Goal: Task Accomplishment & Management: Complete application form

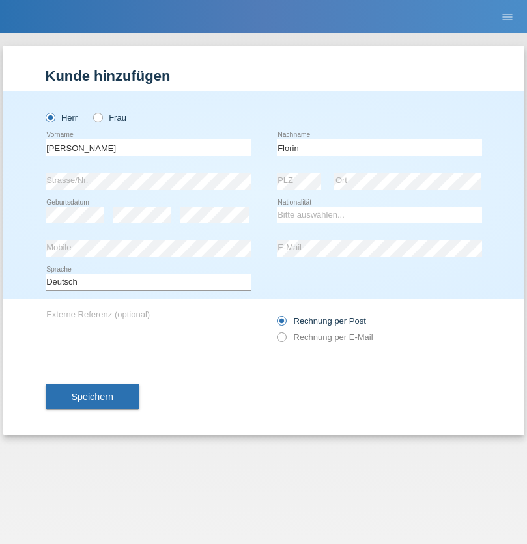
type input "Florin"
select select "RO"
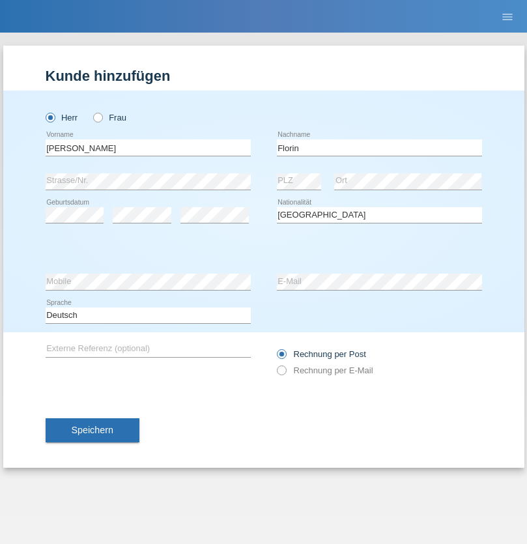
select select "C"
select select "29"
select select "02"
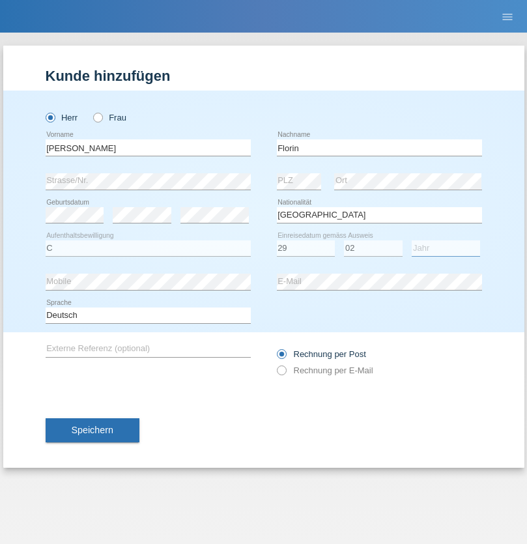
select select "2021"
select select "en"
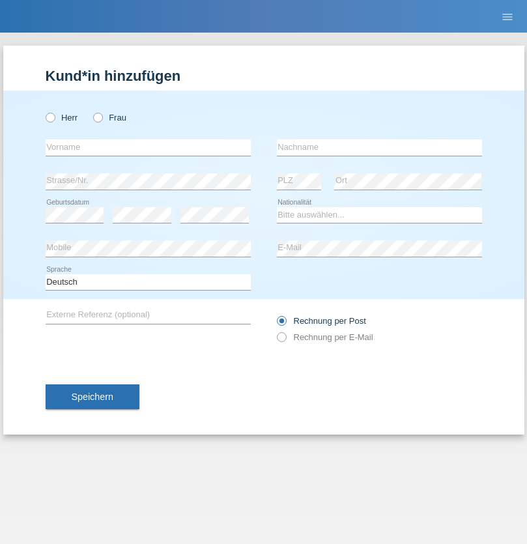
radio input "true"
click at [148, 147] on input "text" at bounding box center [148, 147] width 205 height 16
type input "[PERSON_NAME]"
click at [379, 147] on input "text" at bounding box center [379, 147] width 205 height 16
type input "Krebs"
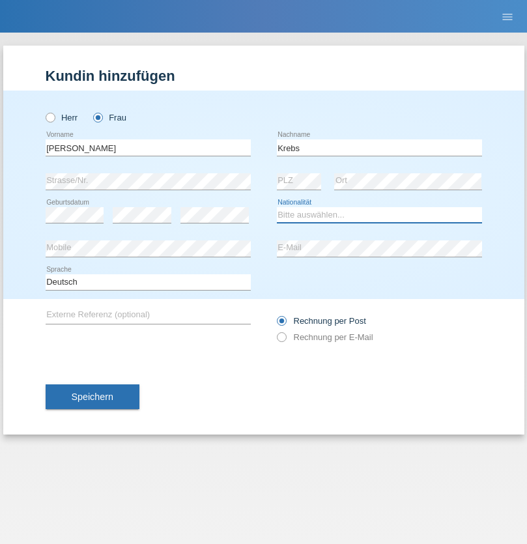
select select "CH"
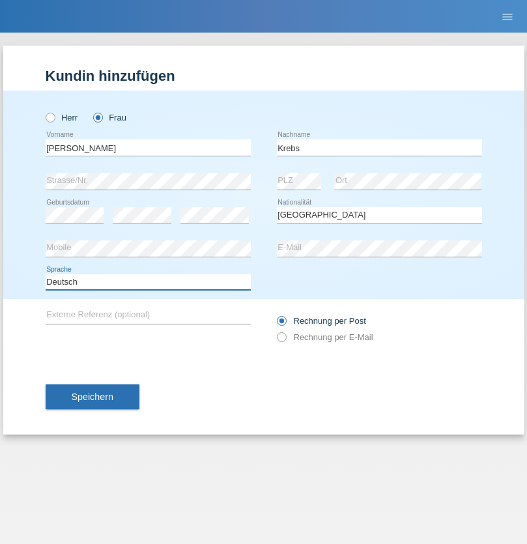
select select "en"
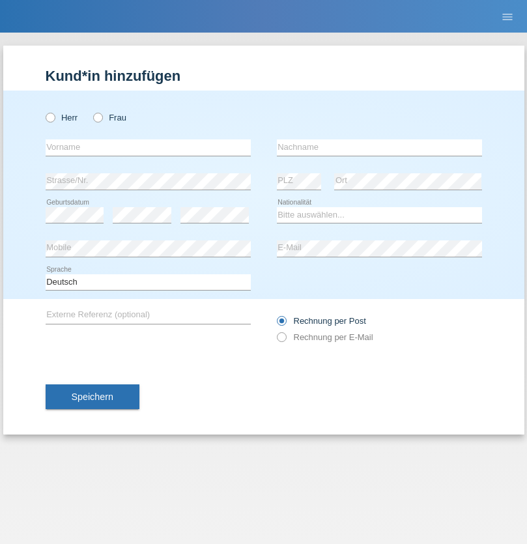
radio input "true"
click at [148, 147] on input "text" at bounding box center [148, 147] width 205 height 16
type input "Qovanaj"
click at [379, 147] on input "text" at bounding box center [379, 147] width 205 height 16
type input "Shaban"
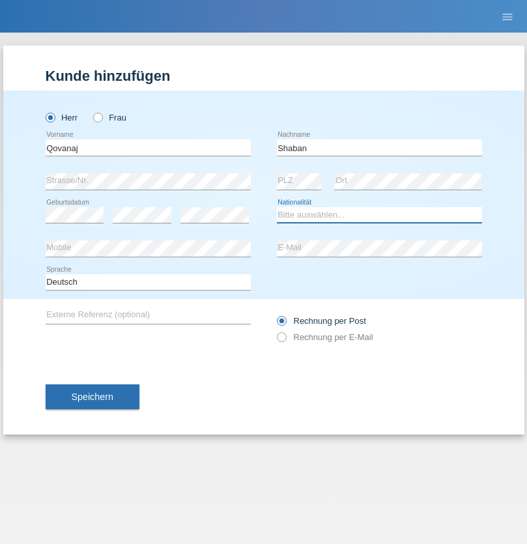
select select "CH"
radio input "true"
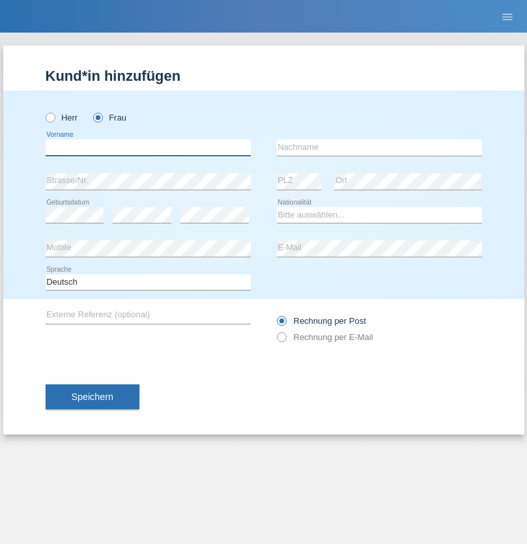
click at [148, 147] on input "text" at bounding box center [148, 147] width 205 height 16
type input "jennifer"
click at [379, 147] on input "text" at bounding box center [379, 147] width 205 height 16
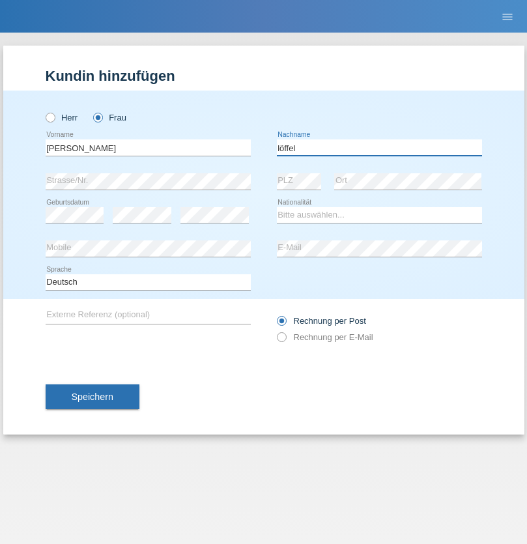
type input "löffel"
select select "CH"
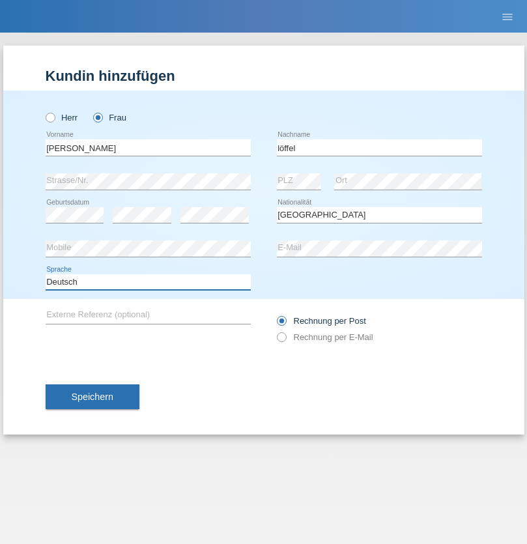
select select "en"
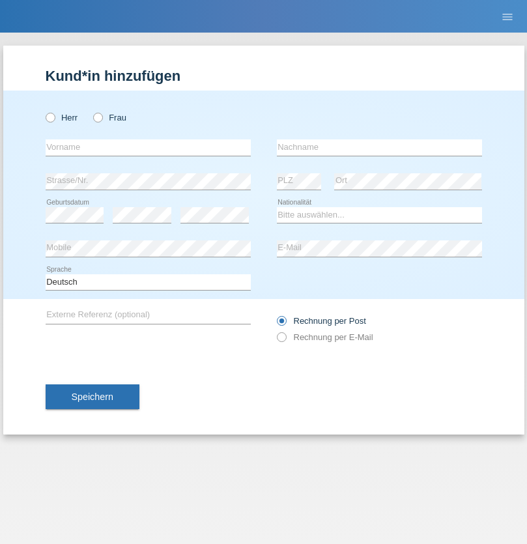
radio input "true"
click at [148, 147] on input "text" at bounding box center [148, 147] width 205 height 16
type input "Matusa"
click at [379, 147] on input "text" at bounding box center [379, 147] width 205 height 16
type input "Marian valentin"
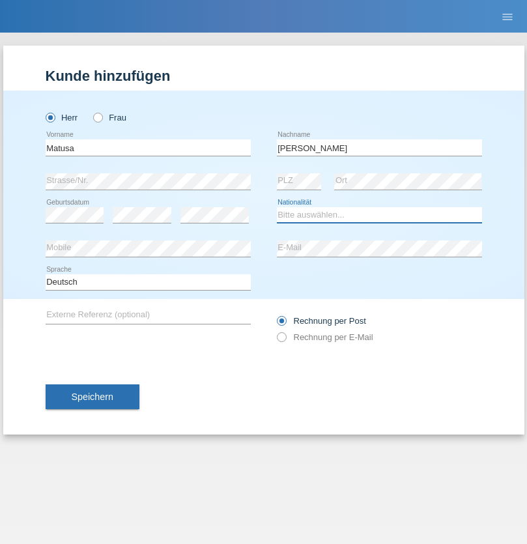
select select "RO"
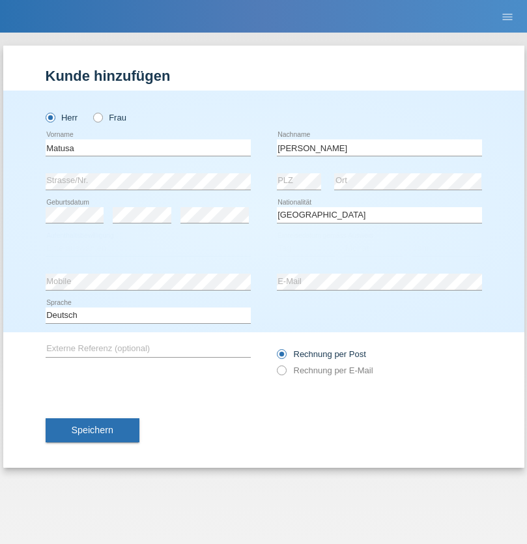
select select "C"
select select "01"
select select "06"
select select "2016"
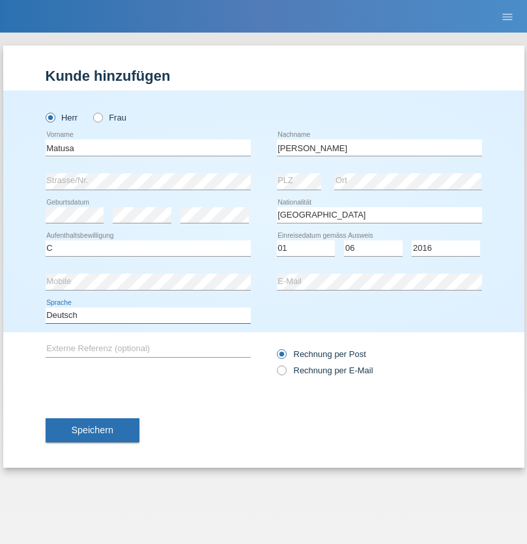
select select "en"
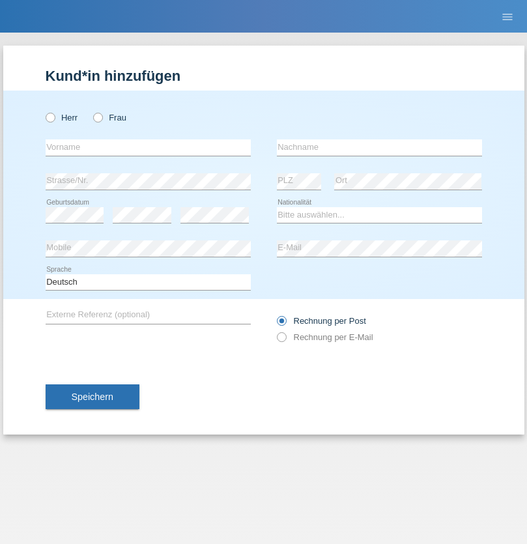
radio input "true"
click at [148, 147] on input "text" at bounding box center [148, 147] width 205 height 16
type input "[PERSON_NAME]"
click at [379, 147] on input "text" at bounding box center [379, 147] width 205 height 16
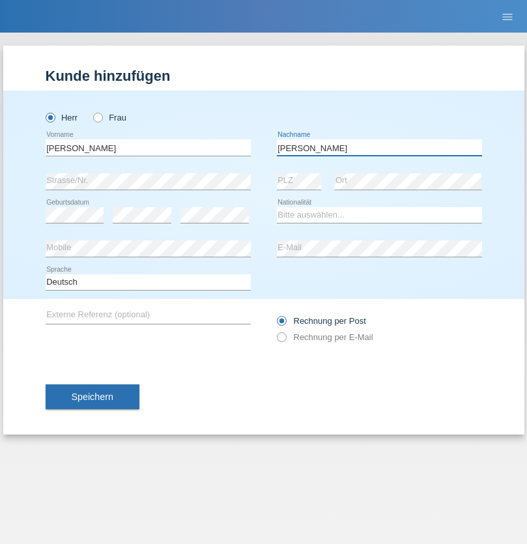
type input "[PERSON_NAME]"
select select "CH"
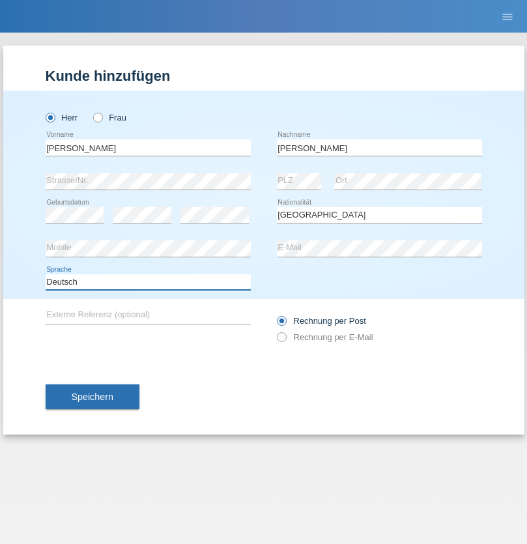
select select "en"
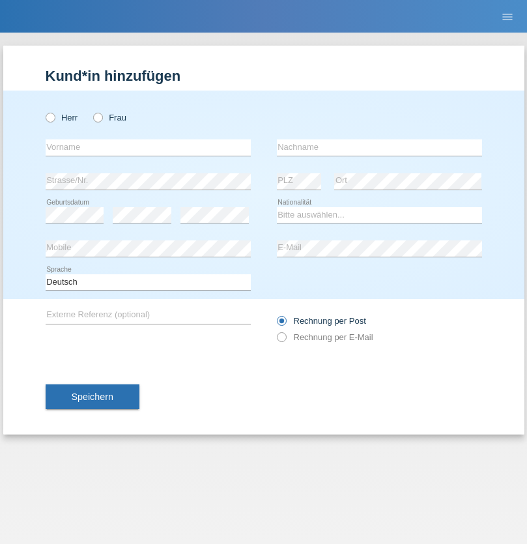
radio input "true"
click at [148, 147] on input "text" at bounding box center [148, 147] width 205 height 16
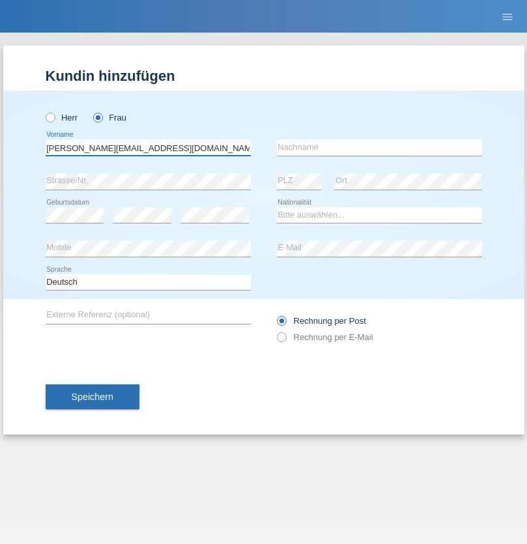
type input "Jasmine.hylaj@gmail.com"
click at [379, 147] on input "text" at bounding box center [379, 147] width 205 height 16
type input "Hylaj"
select select "CH"
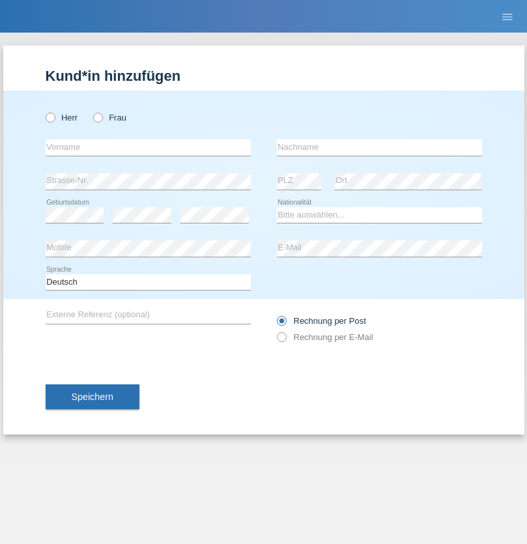
radio input "true"
click at [148, 147] on input "text" at bounding box center [148, 147] width 205 height 16
type input "luka"
click at [379, 147] on input "text" at bounding box center [379, 147] width 205 height 16
type input "kocic"
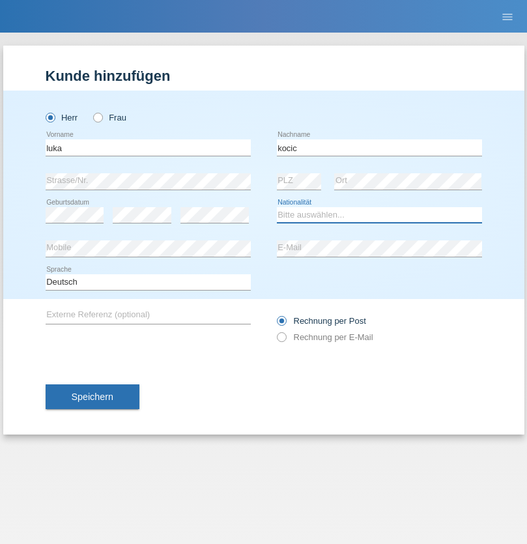
select select "RS"
select select "C"
select select "21"
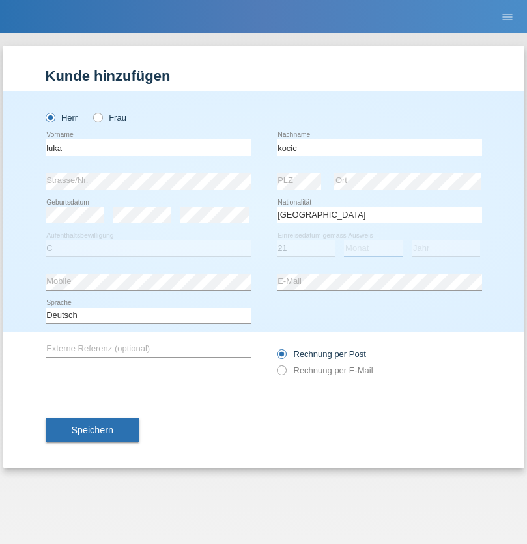
select select "04"
select select "1999"
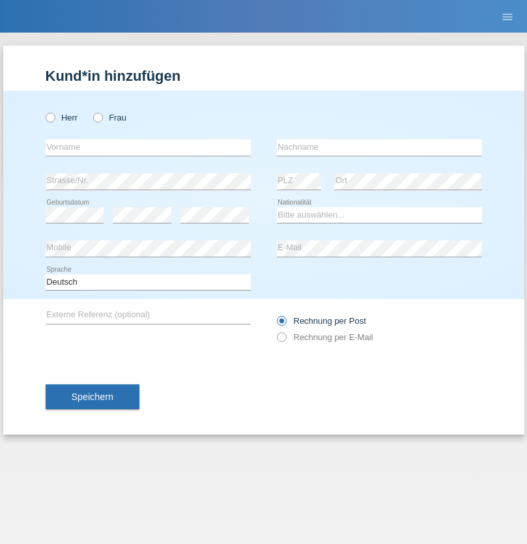
radio input "true"
click at [148, 147] on input "text" at bounding box center [148, 147] width 205 height 16
type input "Marian"
click at [379, 147] on input "text" at bounding box center [379, 147] width 205 height 16
type input "Matusa"
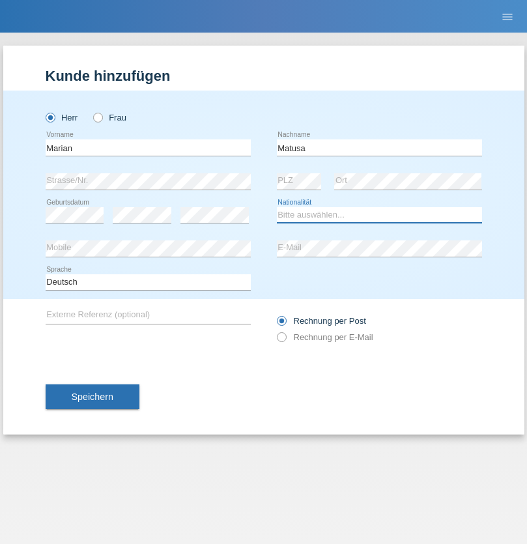
select select "RO"
select select "C"
select select "01"
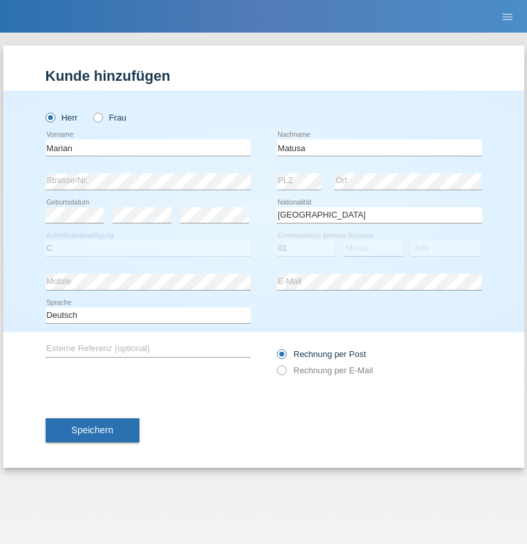
select select "06"
select select "2016"
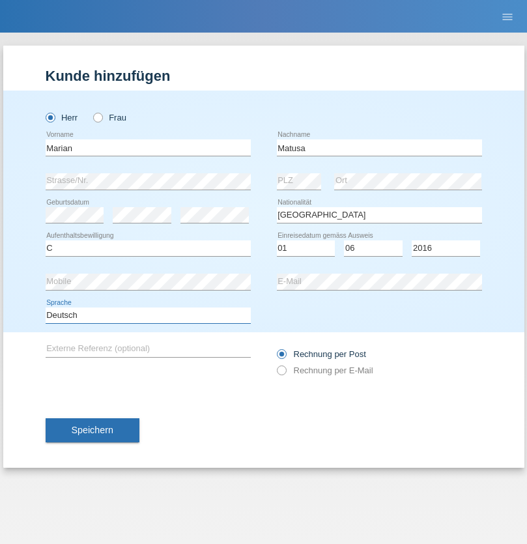
select select "en"
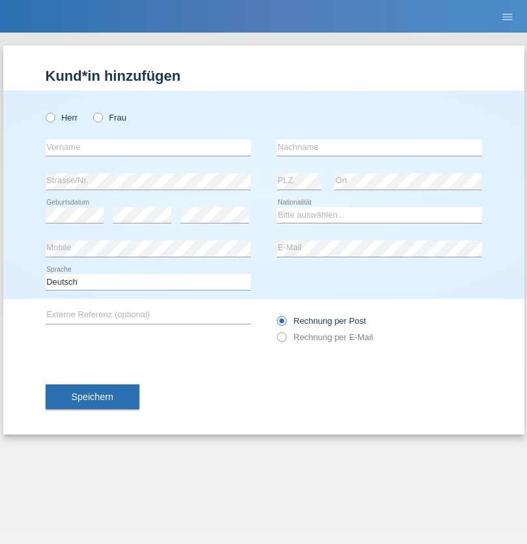
radio input "true"
click at [148, 147] on input "text" at bounding box center [148, 147] width 205 height 16
type input "[PERSON_NAME]"
click at [379, 147] on input "text" at bounding box center [379, 147] width 205 height 16
type input "Weinlein"
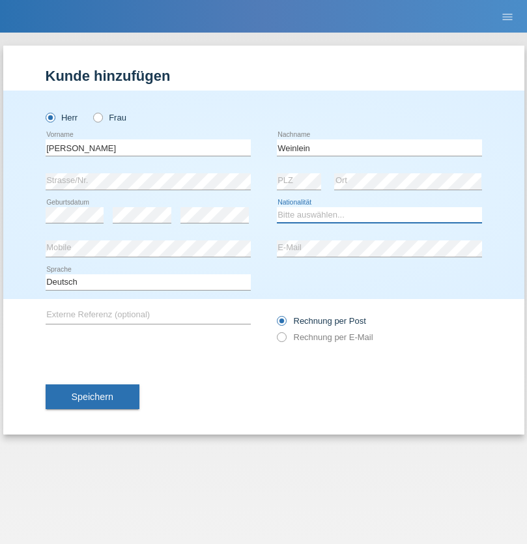
select select "CH"
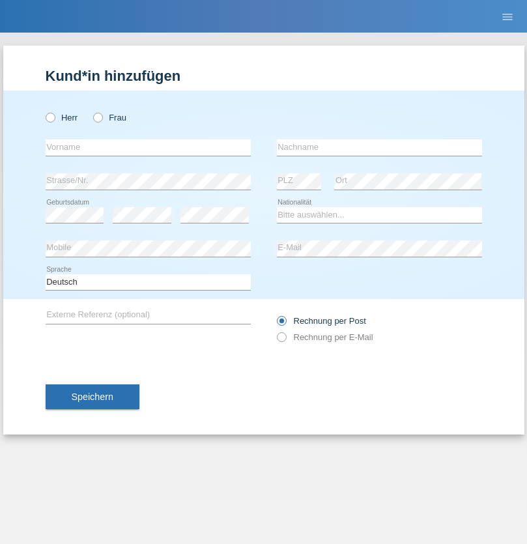
radio input "true"
click at [148, 147] on input "text" at bounding box center [148, 147] width 205 height 16
type input "Jashari lmeri"
click at [379, 147] on input "text" at bounding box center [379, 147] width 205 height 16
type input "Rabije"
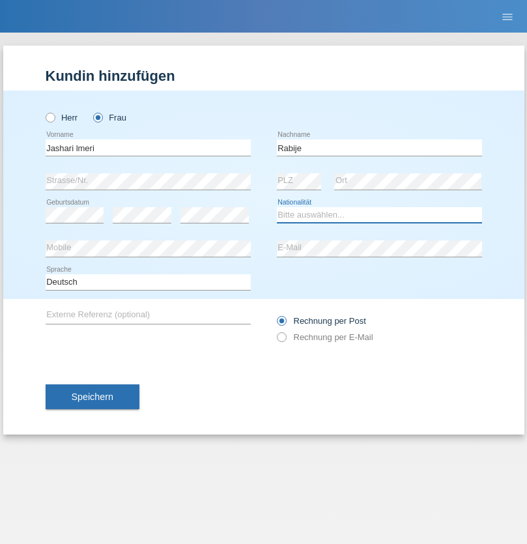
select select "CH"
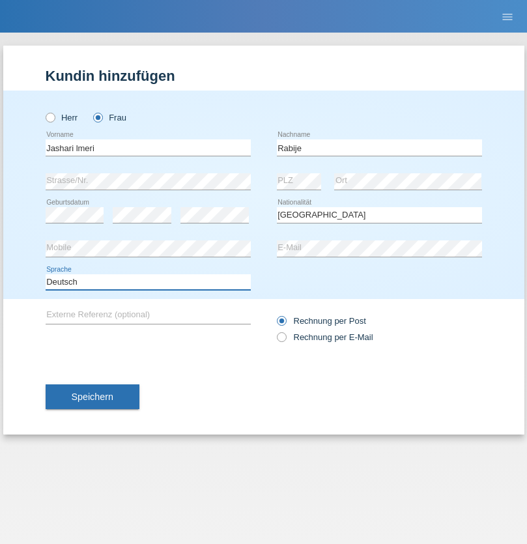
select select "en"
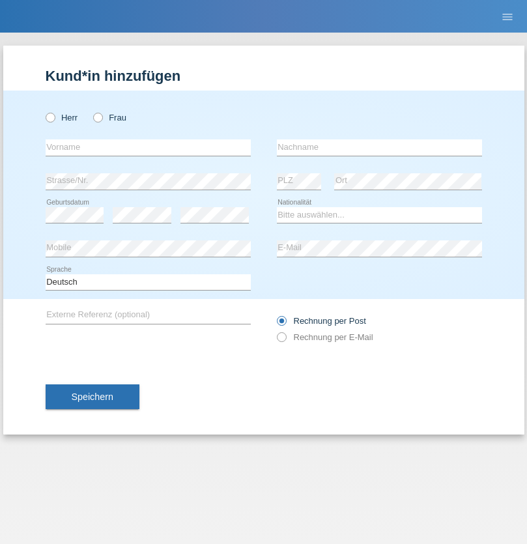
radio input "true"
click at [148, 147] on input "text" at bounding box center [148, 147] width 205 height 16
type input "firat"
click at [379, 147] on input "text" at bounding box center [379, 147] width 205 height 16
type input "kara"
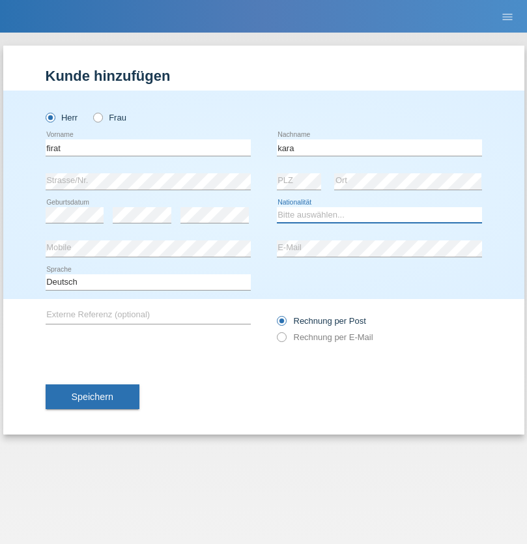
select select "CH"
radio input "true"
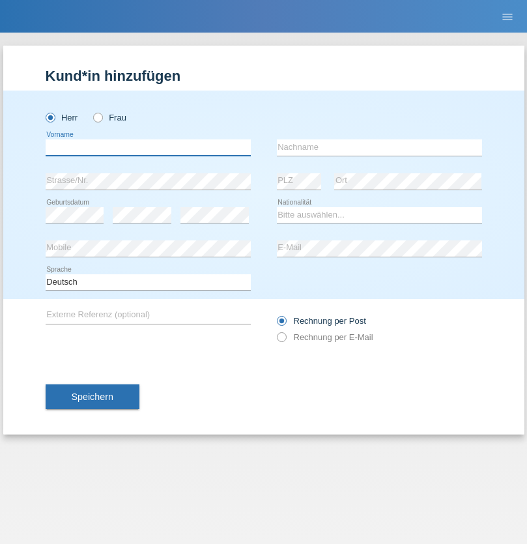
click at [148, 147] on input "text" at bounding box center [148, 147] width 205 height 16
type input "Gigov"
click at [379, 147] on input "text" at bounding box center [379, 147] width 205 height 16
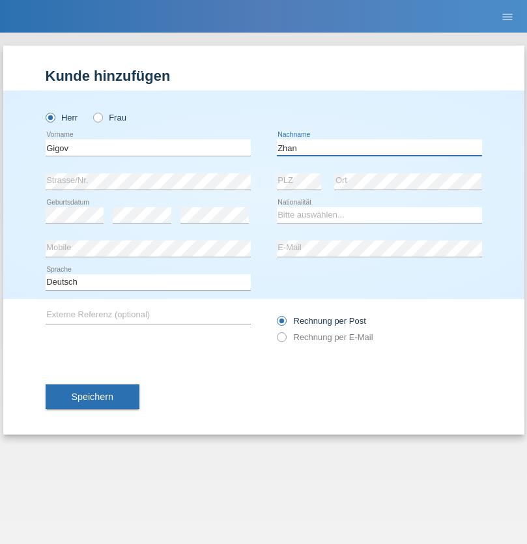
type input "Zhan"
select select "BG"
select select "C"
select select "23"
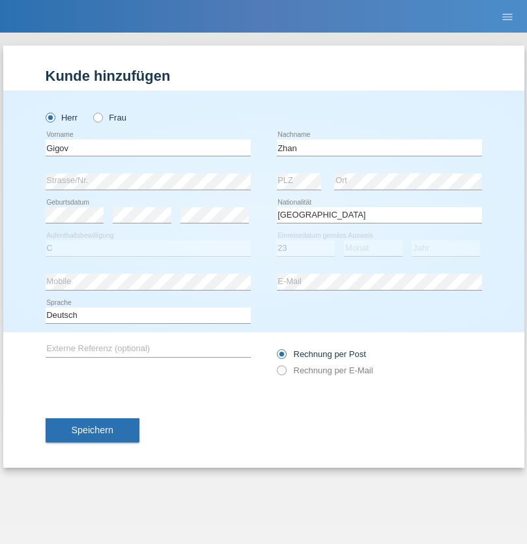
select select "10"
select select "2021"
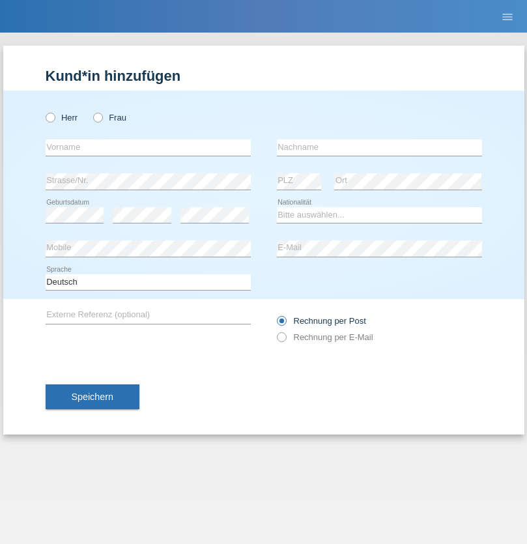
radio input "true"
click at [148, 147] on input "text" at bounding box center [148, 147] width 205 height 16
type input "Amand"
click at [379, 147] on input "text" at bounding box center [379, 147] width 205 height 16
type input "Pires"
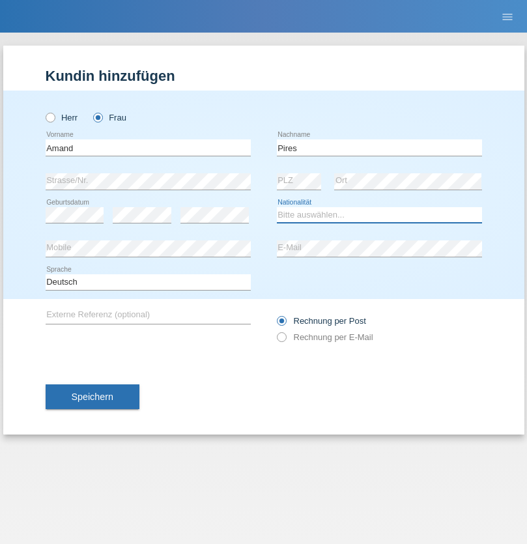
select select "CH"
radio input "true"
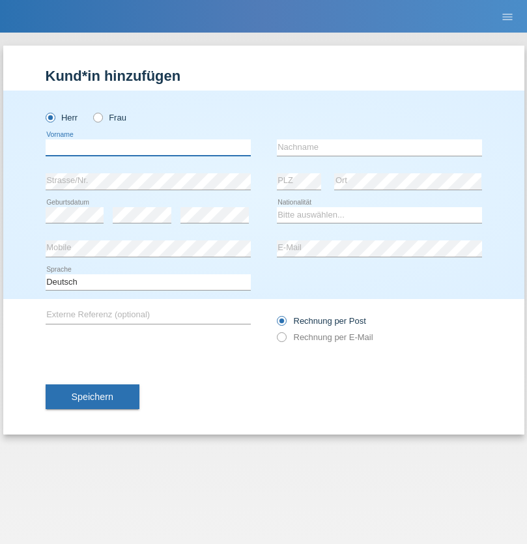
click at [148, 147] on input "text" at bounding box center [148, 147] width 205 height 16
type input "[PERSON_NAME]"
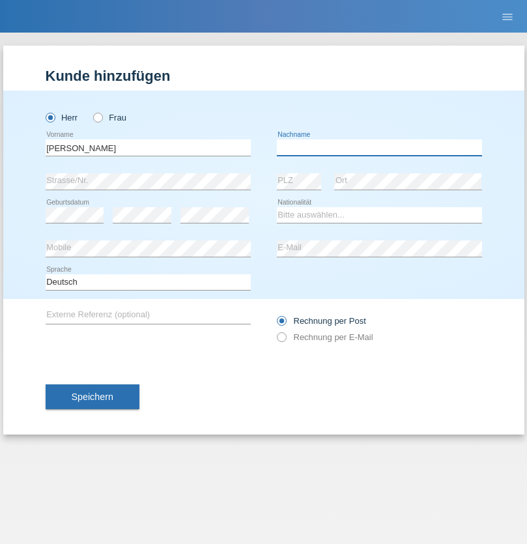
click at [379, 147] on input "text" at bounding box center [379, 147] width 205 height 16
type input "Saidi"
select select "CH"
radio input "true"
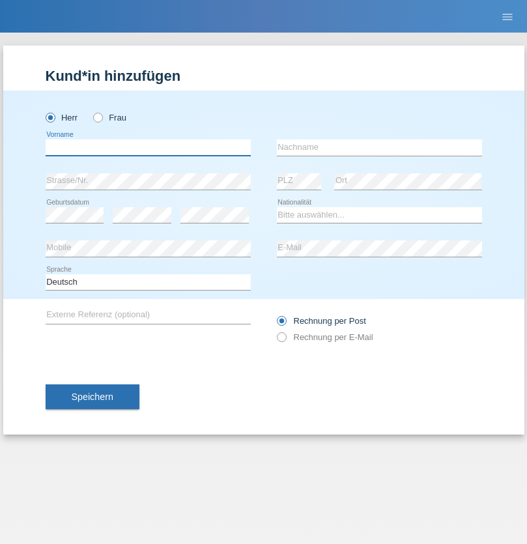
click at [148, 147] on input "text" at bounding box center [148, 147] width 205 height 16
type input "[PERSON_NAME]"
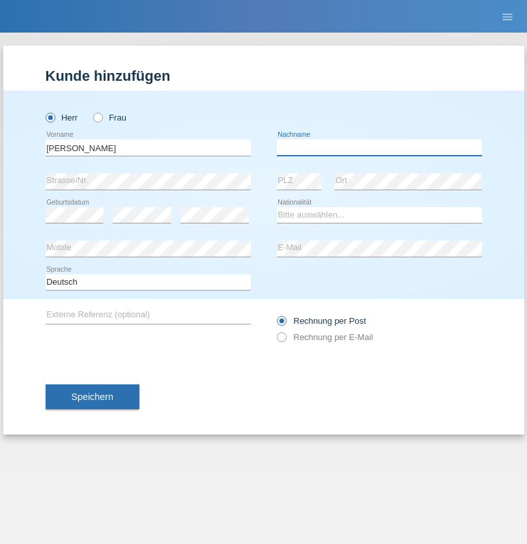
click at [379, 147] on input "text" at bounding box center [379, 147] width 205 height 16
type input "[PERSON_NAME]"
select select "PT"
select select "C"
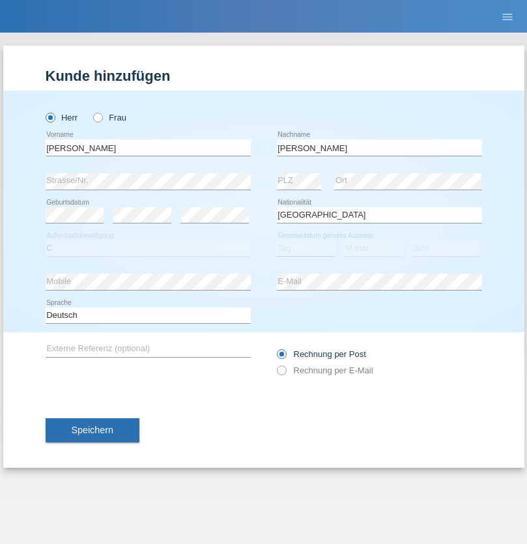
select select "23"
select select "08"
select select "2021"
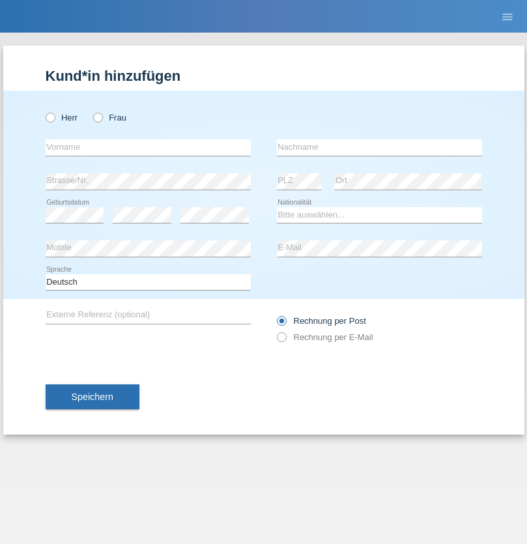
radio input "true"
click at [148, 147] on input "text" at bounding box center [148, 147] width 205 height 16
type input "Luca"
click at [379, 147] on input "text" at bounding box center [379, 147] width 205 height 16
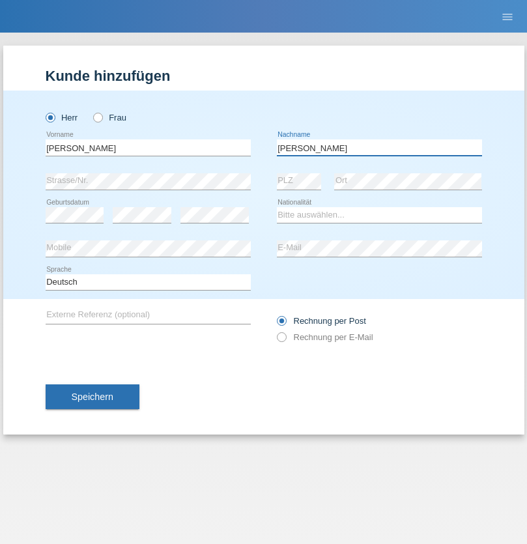
type input "Meier"
select select "CH"
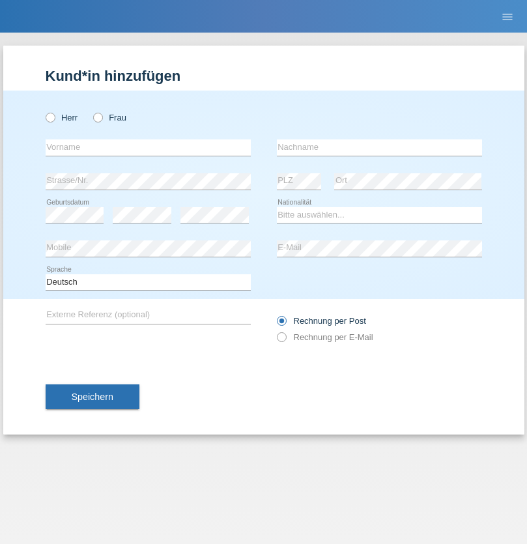
radio input "true"
click at [148, 147] on input "text" at bounding box center [148, 147] width 205 height 16
type input "Szilvia"
click at [379, 147] on input "text" at bounding box center [379, 147] width 205 height 16
type input "Olakh"
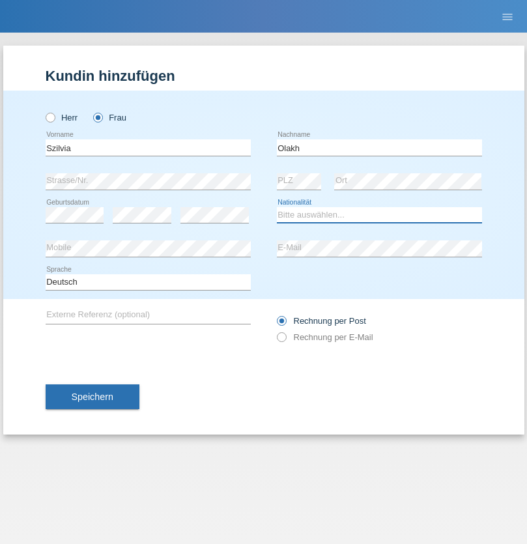
select select "UA"
select select "C"
select select "16"
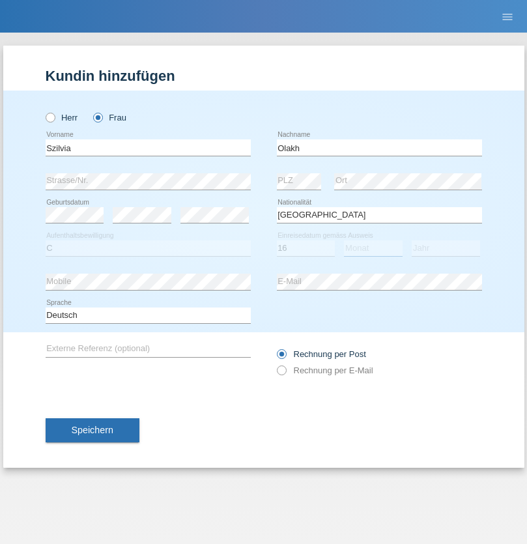
select select "09"
select select "2021"
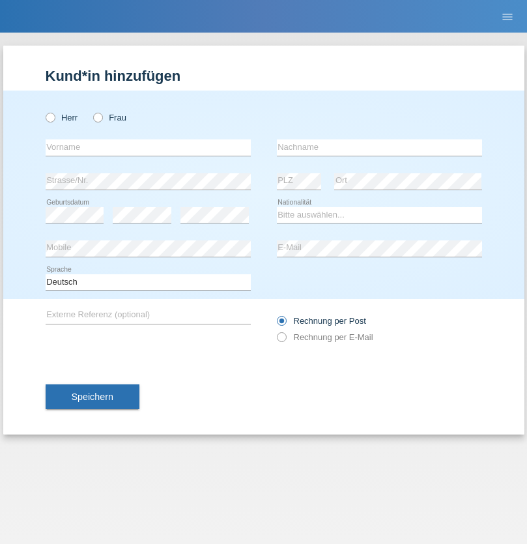
radio input "true"
click at [148, 147] on input "text" at bounding box center [148, 147] width 205 height 16
type input "Asrit"
click at [379, 147] on input "text" at bounding box center [379, 147] width 205 height 16
type input "Kupa"
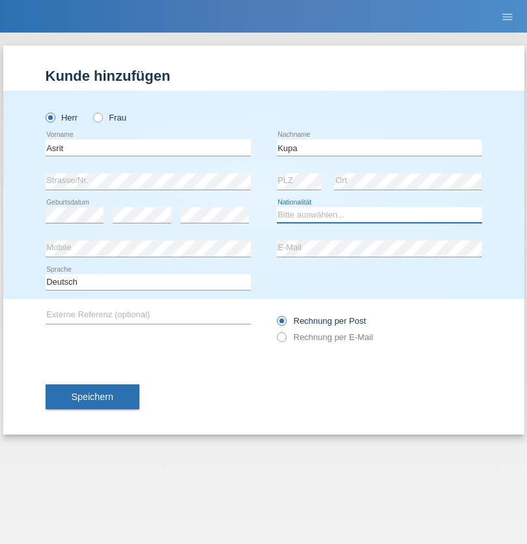
select select "MK"
select select "C"
select select "27"
select select "05"
radio input "true"
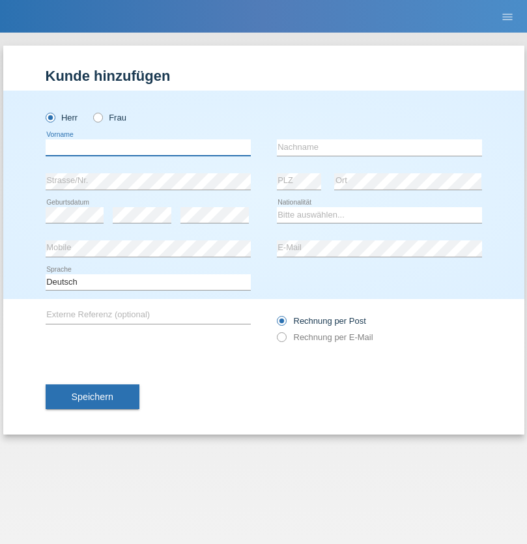
click at [148, 147] on input "text" at bounding box center [148, 147] width 205 height 16
type input "Ibrahim"
click at [379, 147] on input "text" at bounding box center [379, 147] width 205 height 16
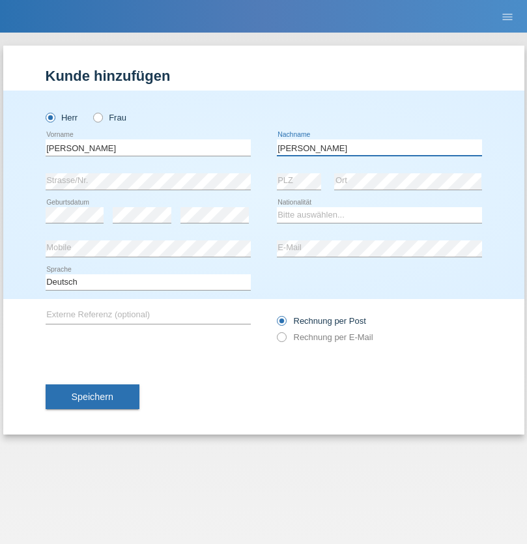
type input "Abbas"
select select "SY"
select select "C"
select select "16"
select select "09"
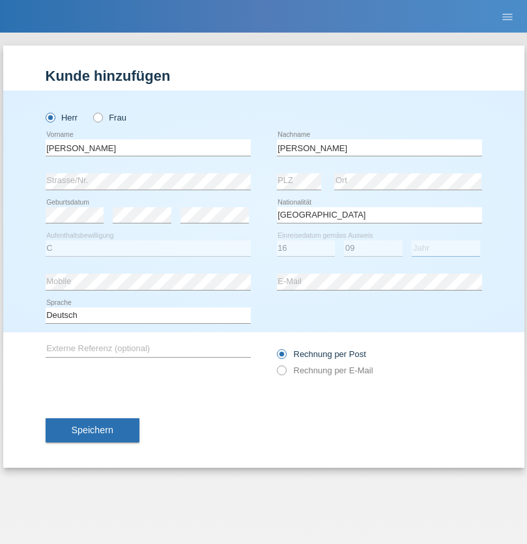
select select "2021"
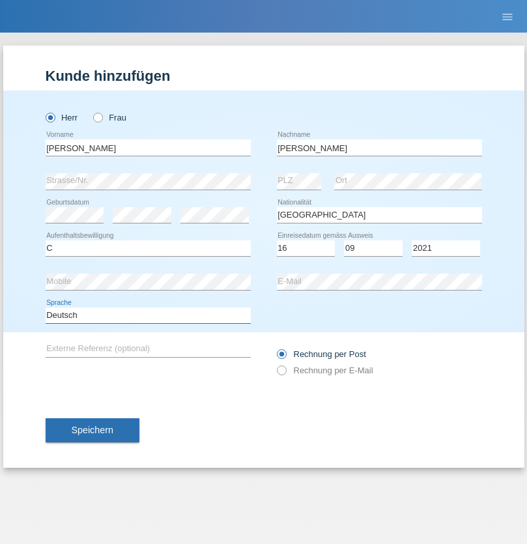
select select "en"
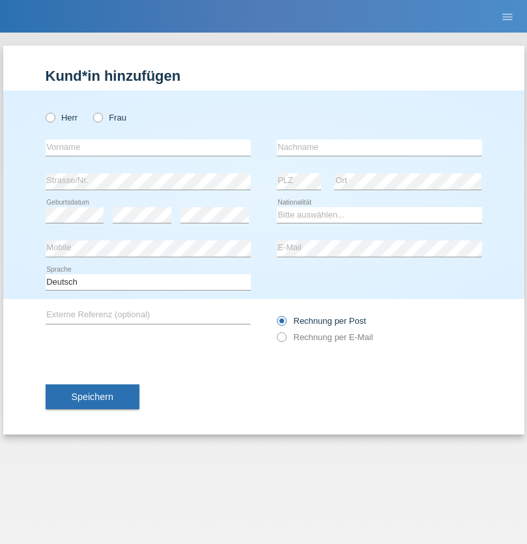
radio input "true"
select select "CH"
radio input "true"
click at [148, 147] on input "text" at bounding box center [148, 147] width 205 height 16
type input "[PERSON_NAME]"
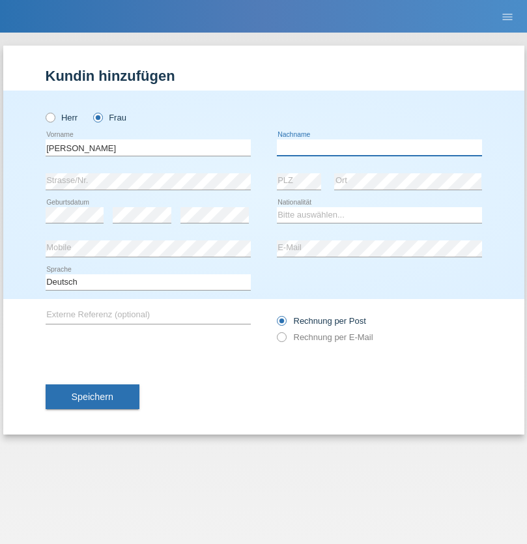
click at [379, 147] on input "text" at bounding box center [379, 147] width 205 height 16
type input "Bacic"
select select "CH"
